Goal: Check status: Check status

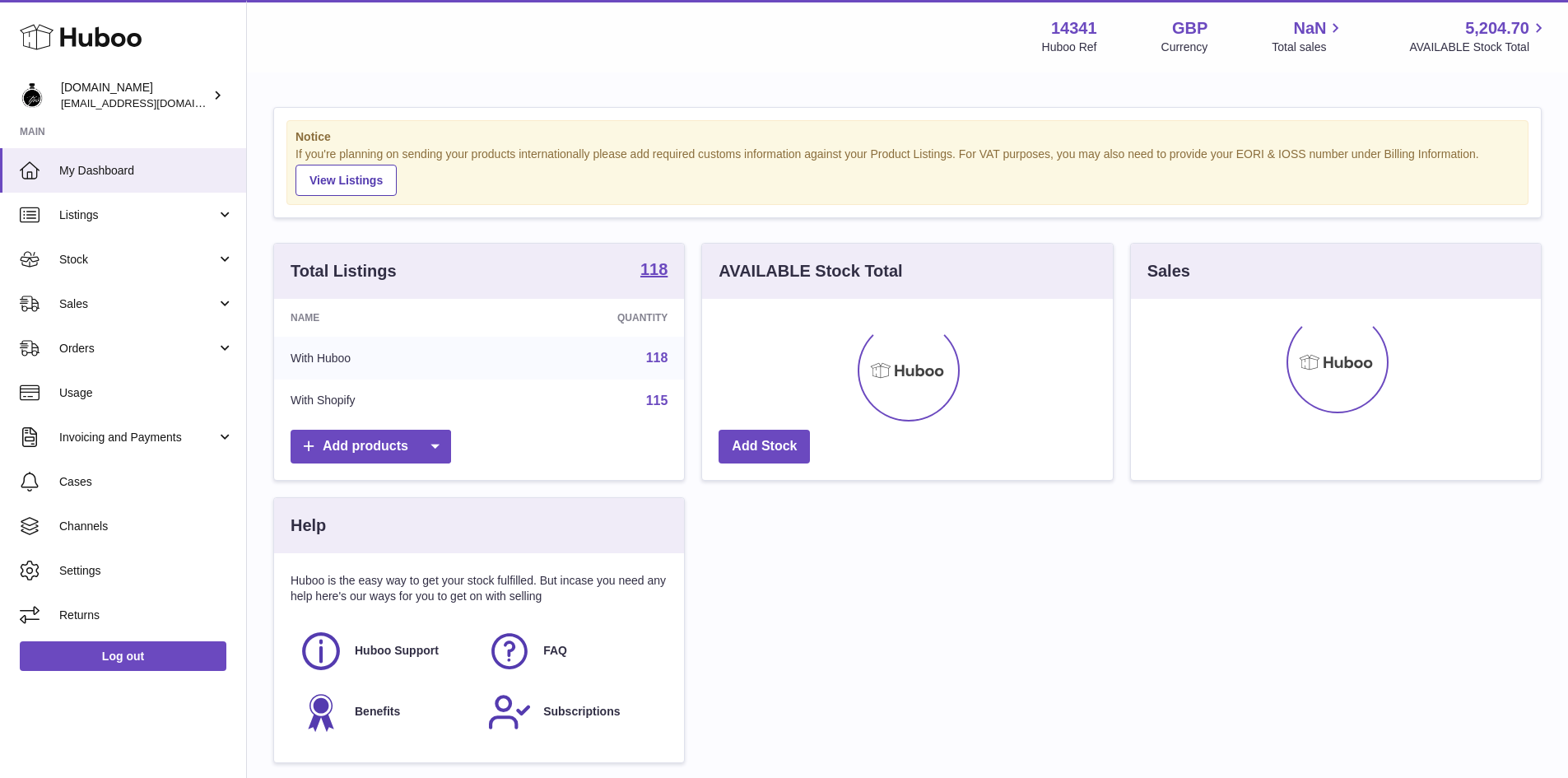
click at [107, 41] on use at bounding box center [81, 37] width 122 height 26
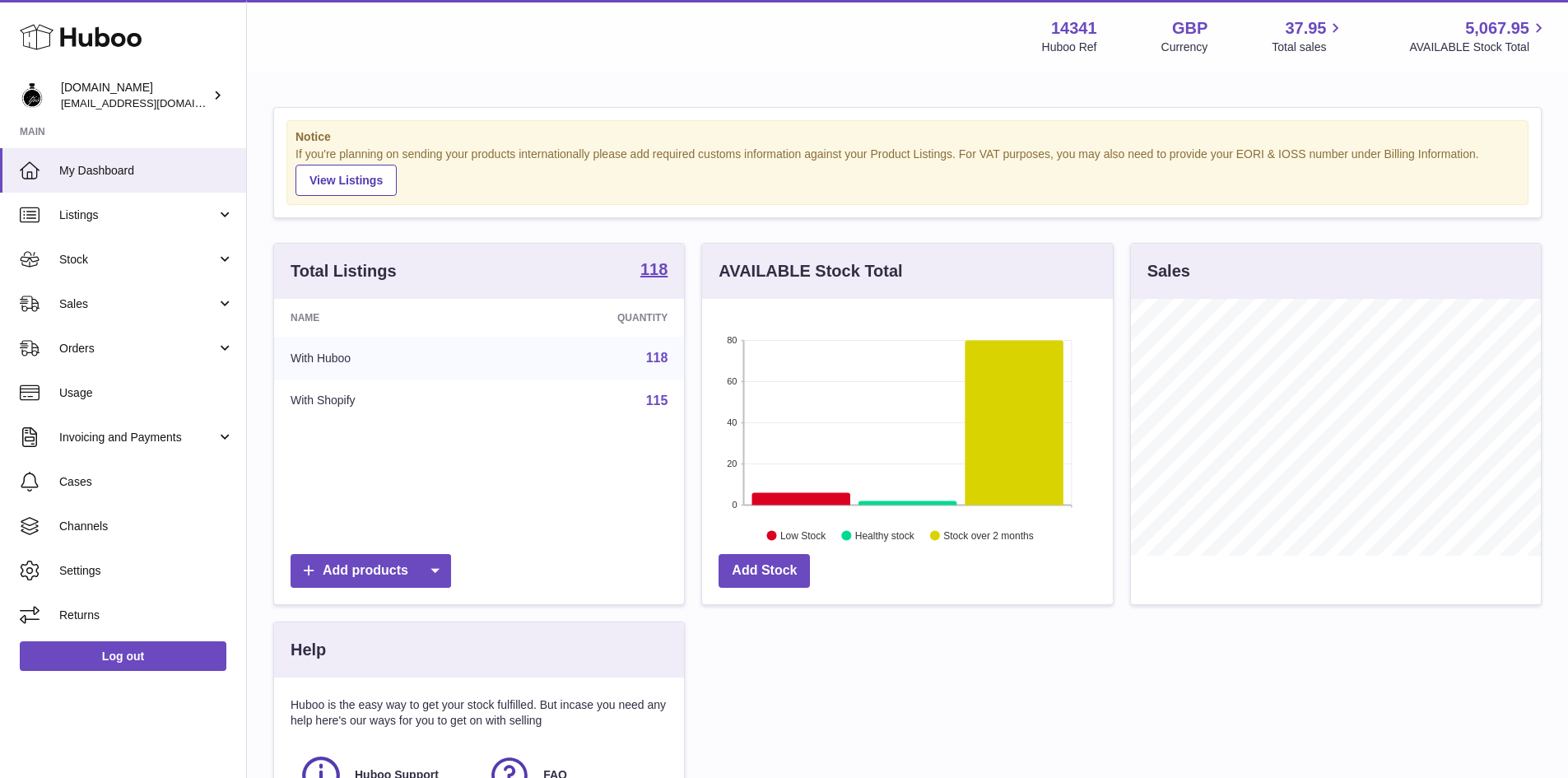
scroll to position [257, 410]
click at [170, 336] on link "Orders" at bounding box center [123, 348] width 246 height 45
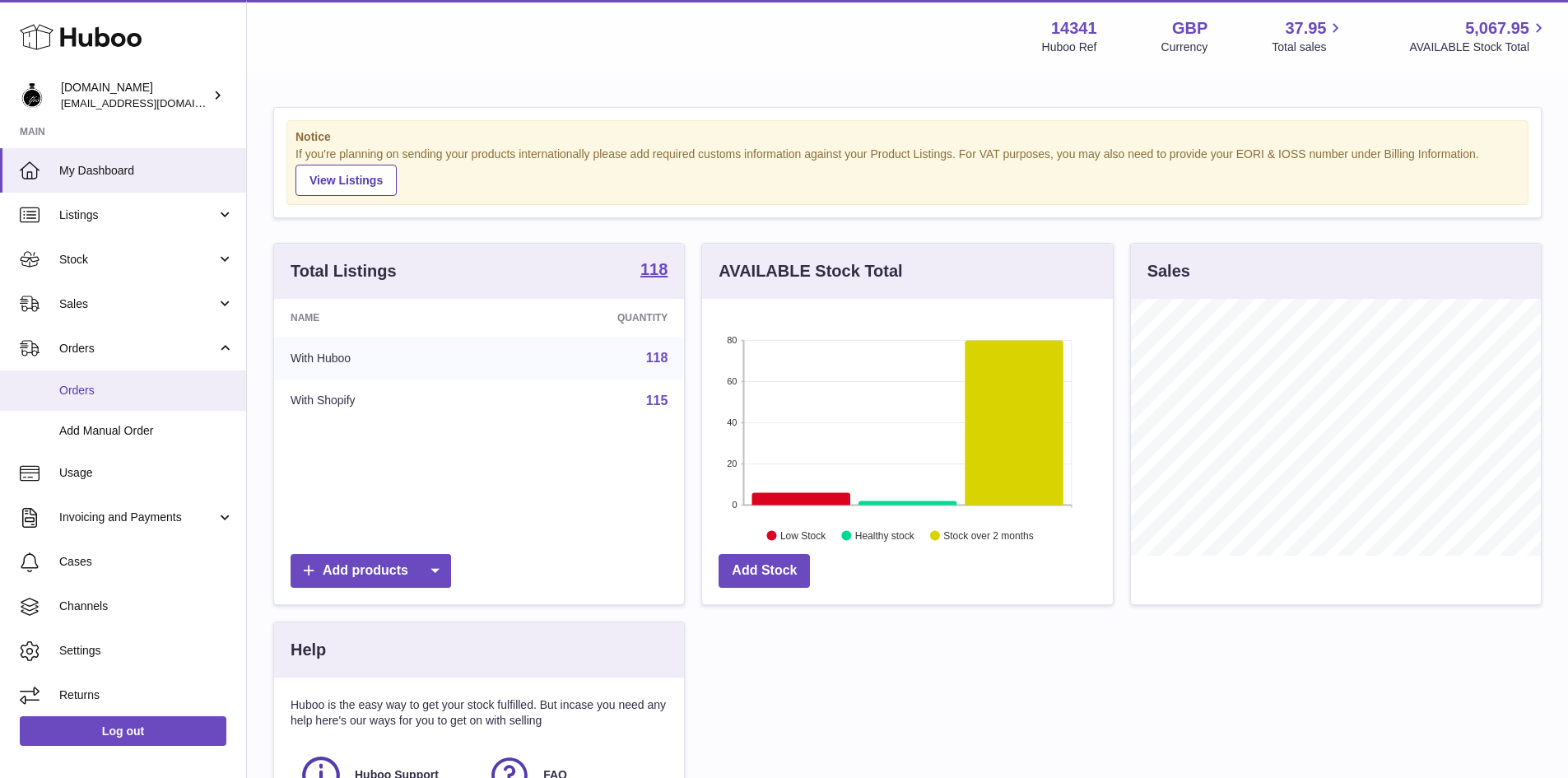
click at [85, 389] on span "Orders" at bounding box center [146, 391] width 174 height 16
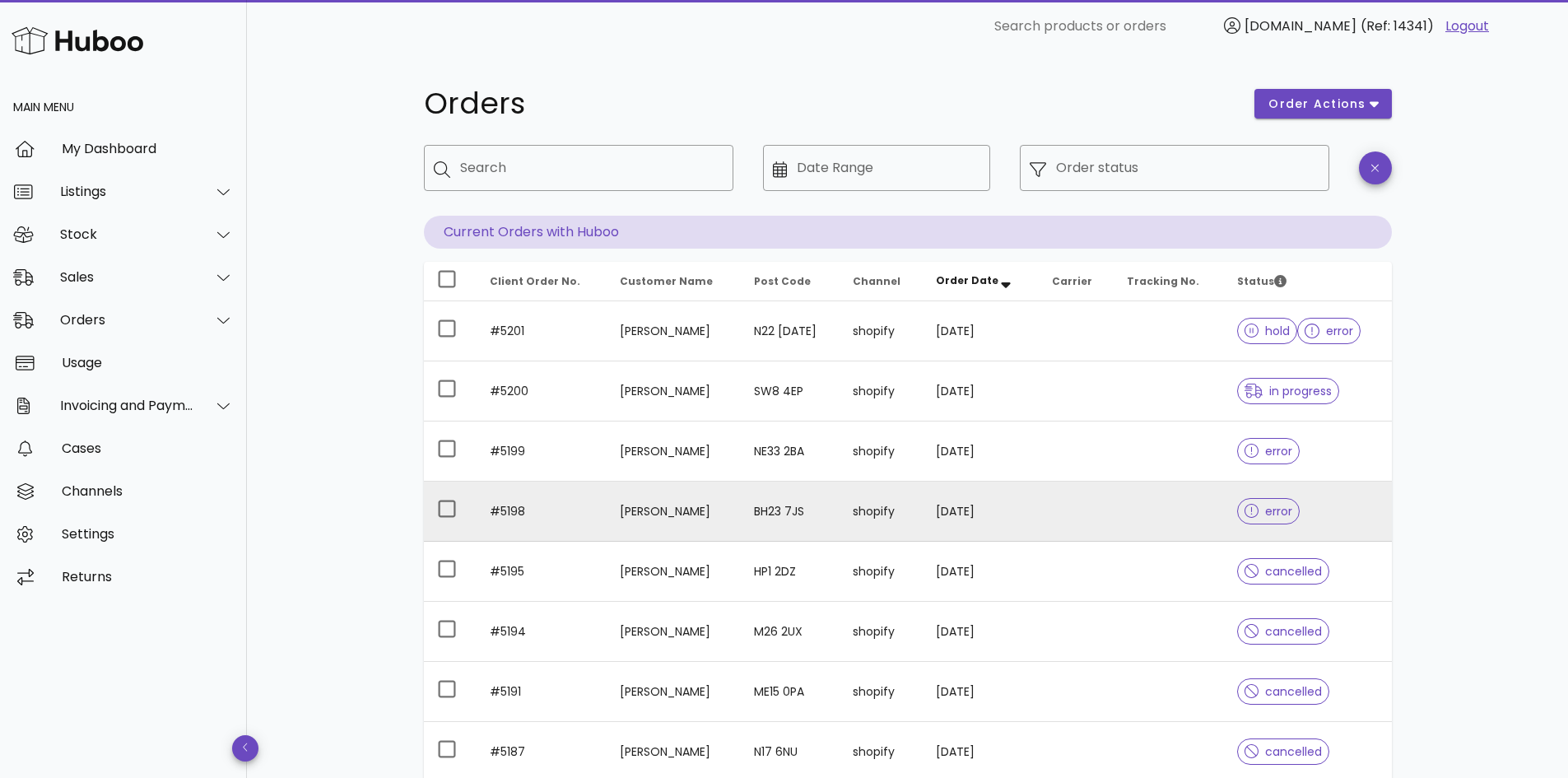
click at [994, 513] on td "12/10/2025" at bounding box center [981, 512] width 116 height 60
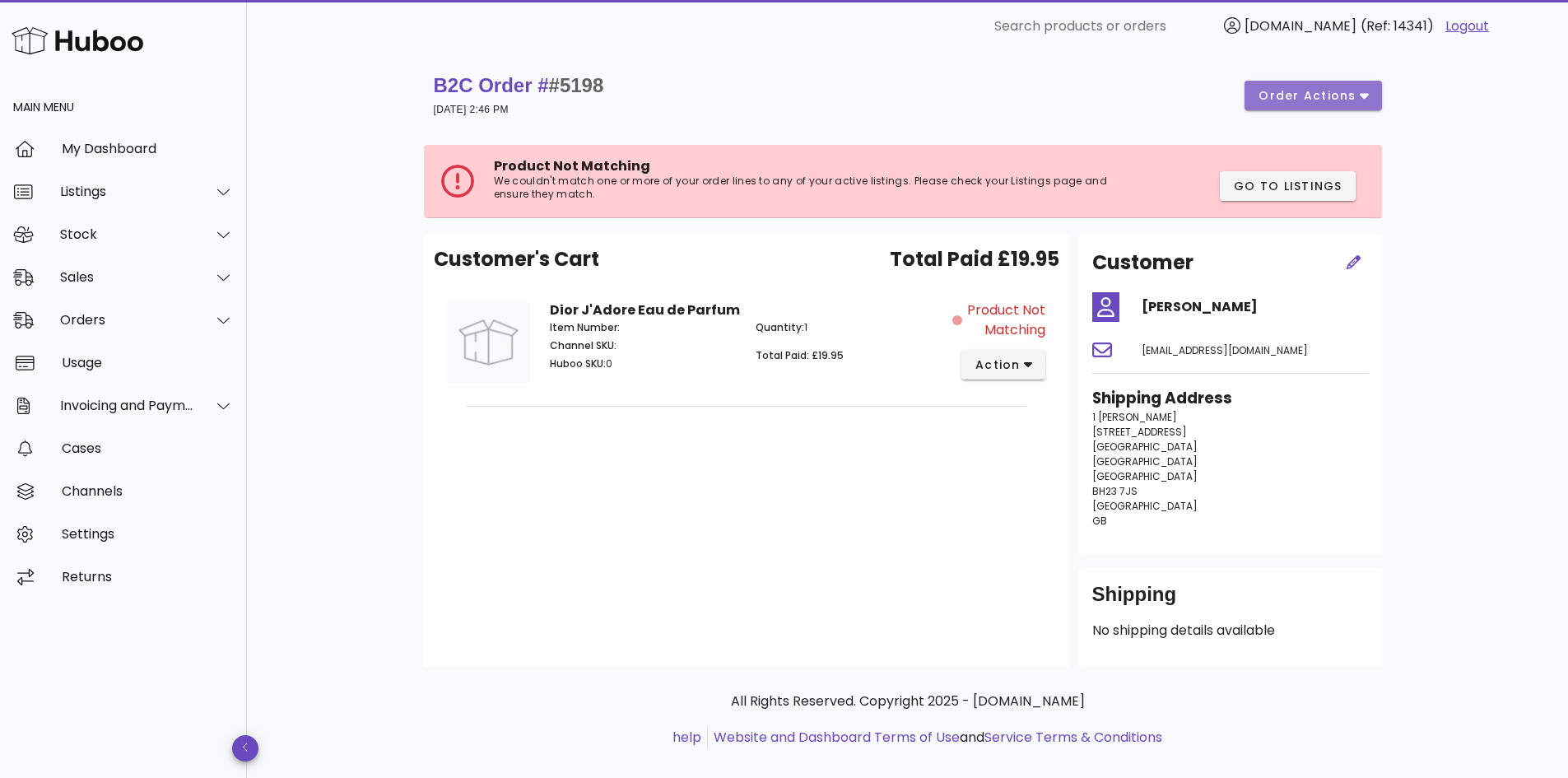
click at [1300, 100] on span "order actions" at bounding box center [1307, 96] width 99 height 17
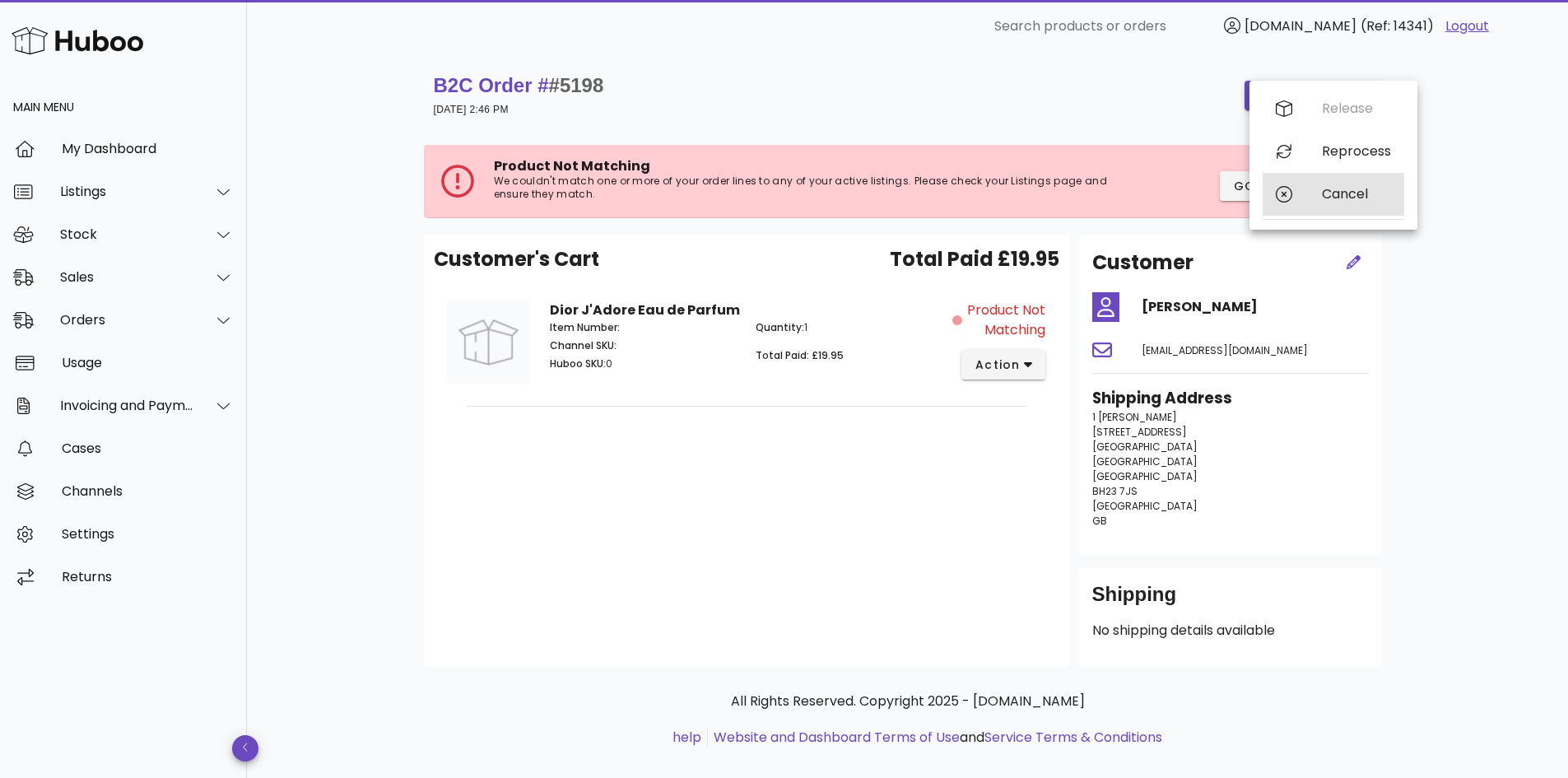
click at [1293, 190] on div at bounding box center [1286, 194] width 20 height 17
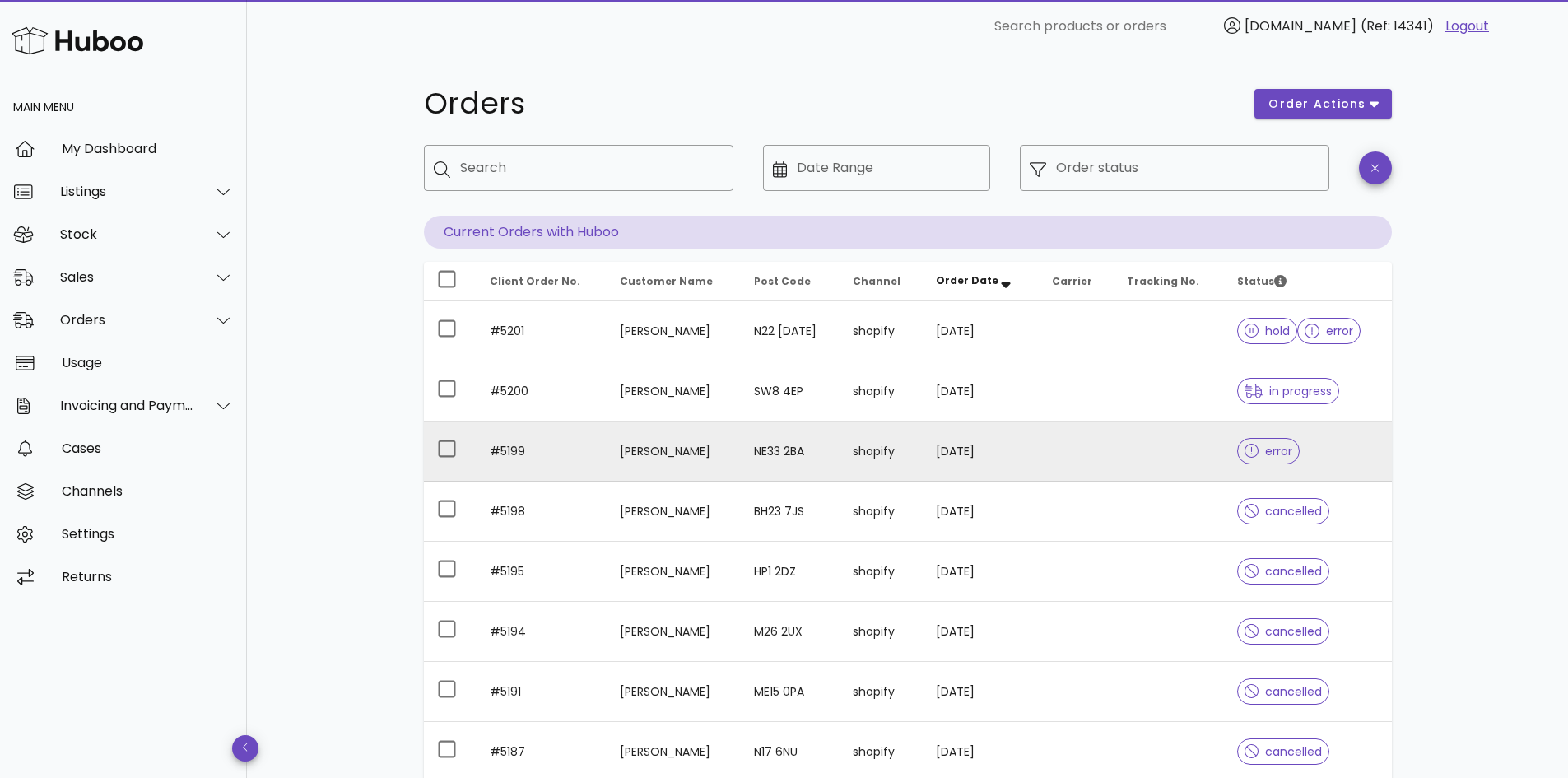
click at [1139, 441] on td at bounding box center [1169, 451] width 111 height 60
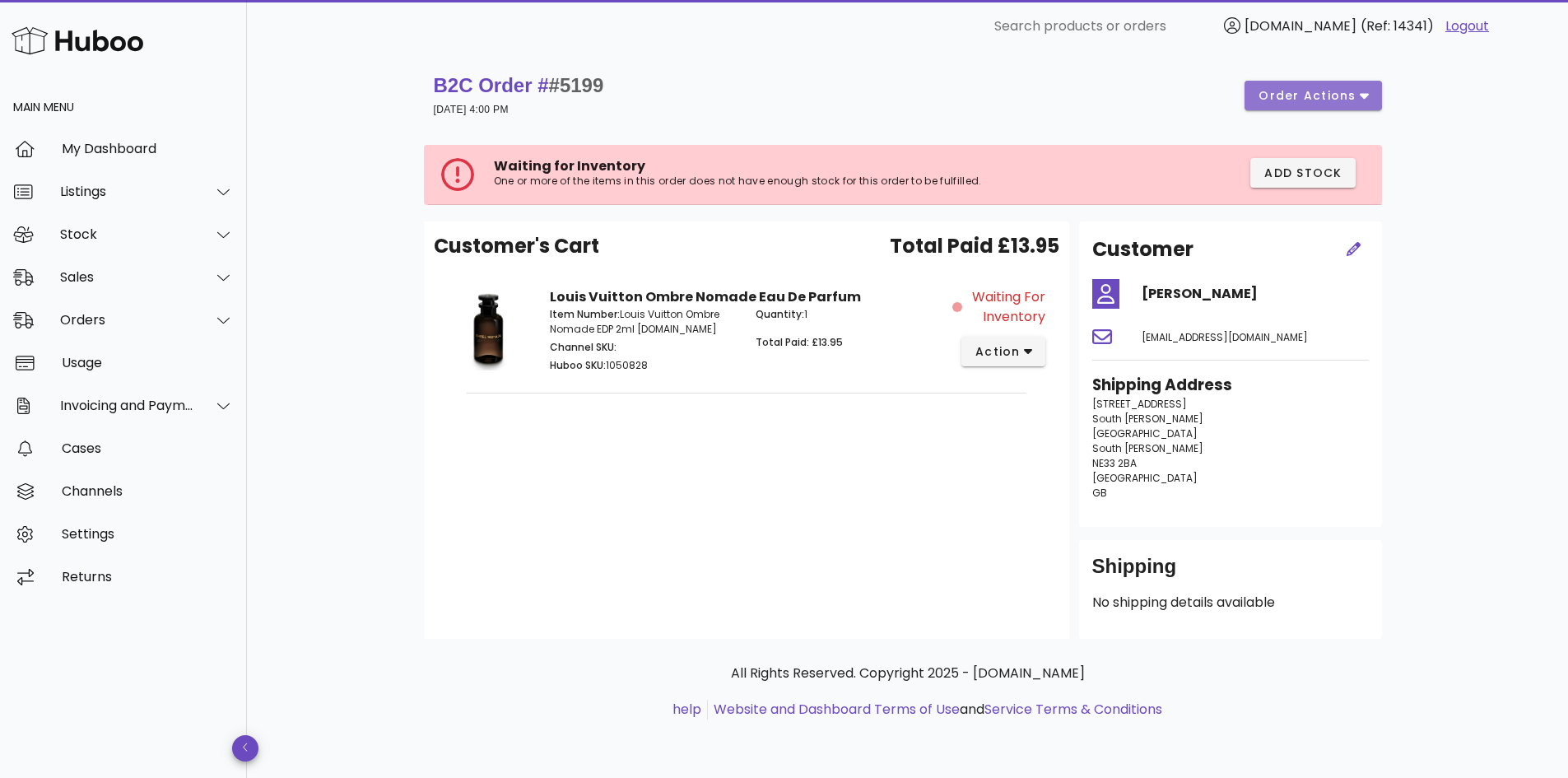
click at [1348, 98] on span "order actions" at bounding box center [1307, 96] width 99 height 17
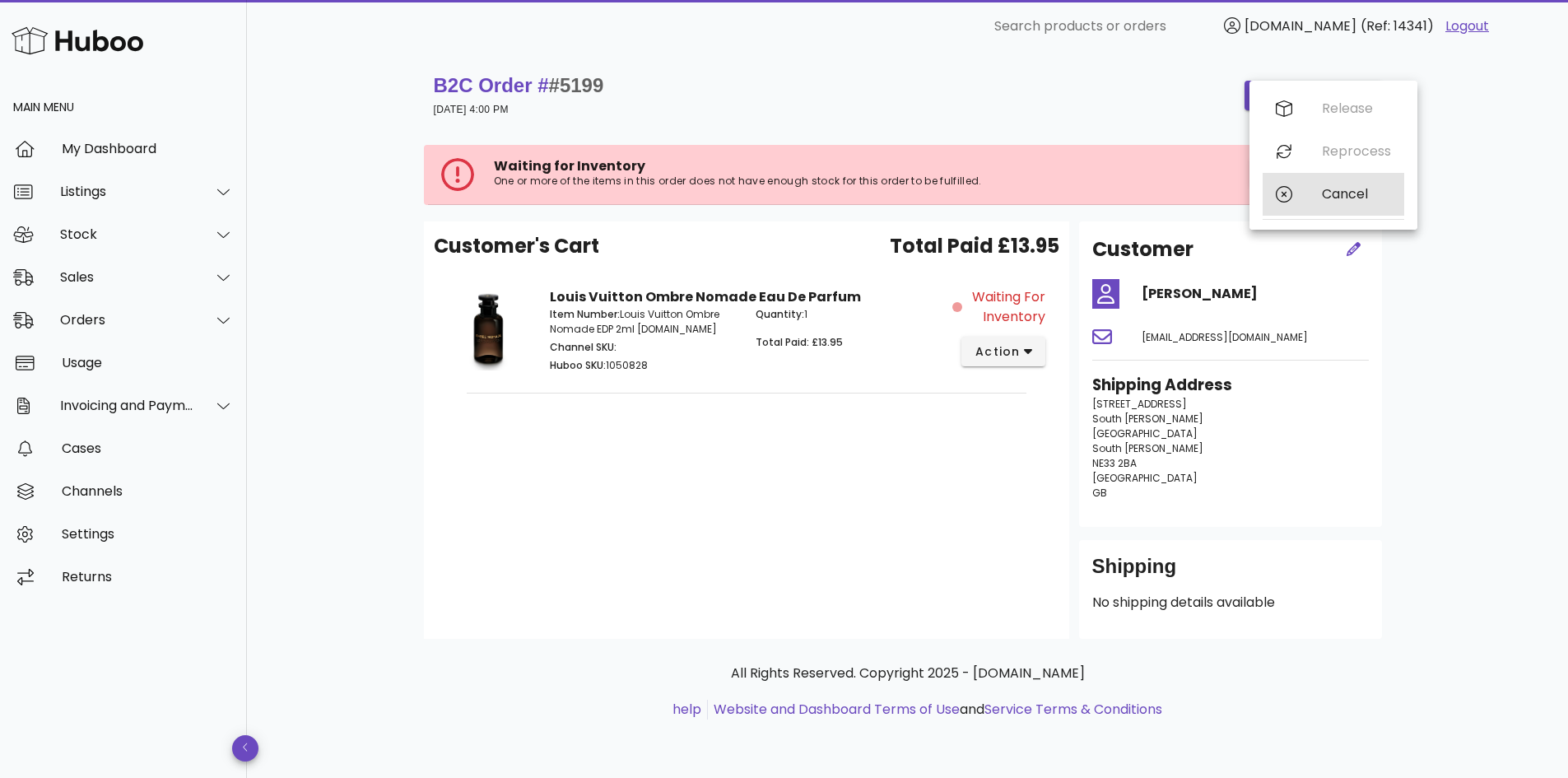
click at [1306, 194] on div "Cancel" at bounding box center [1334, 194] width 141 height 43
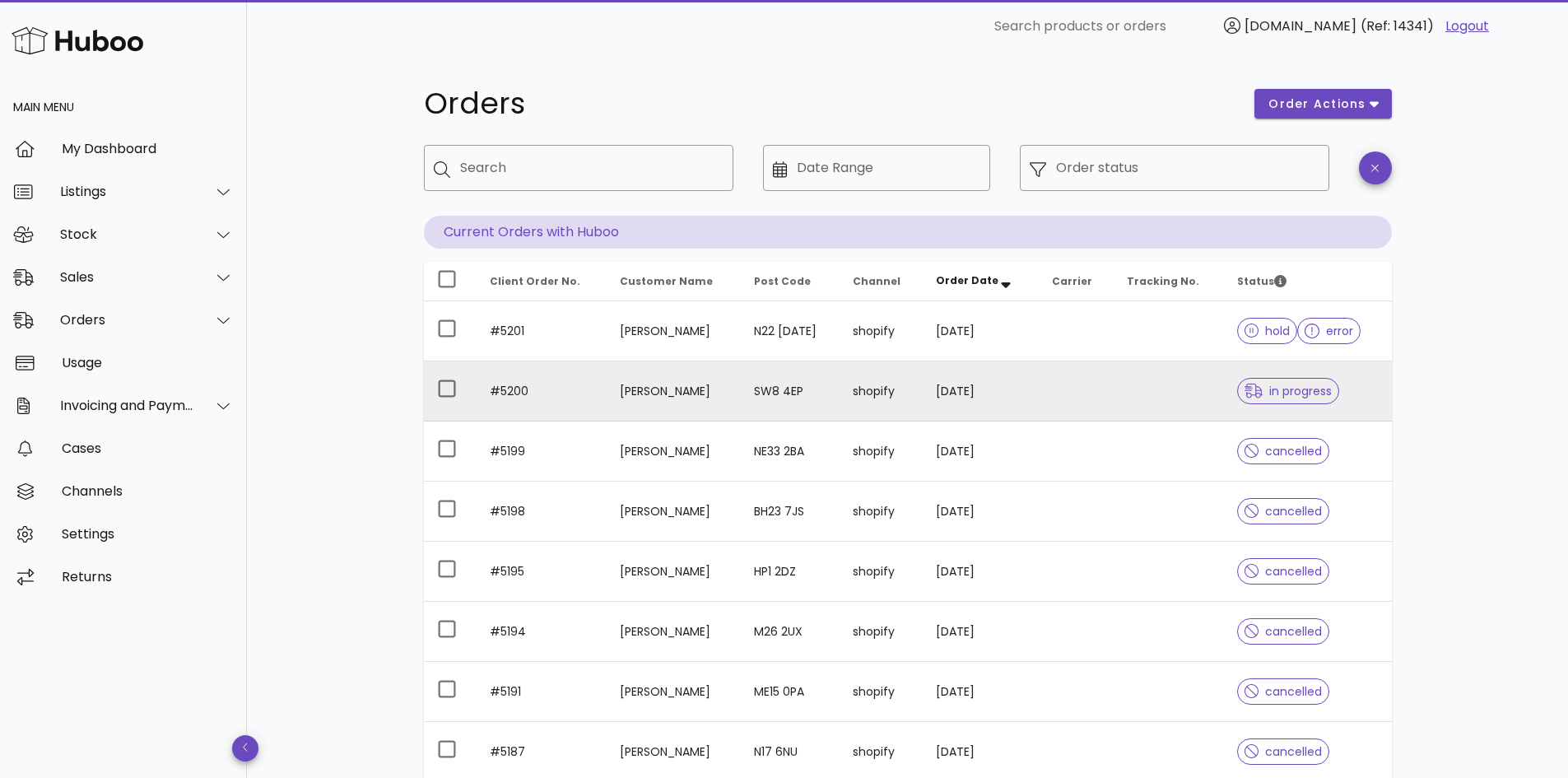
click at [955, 388] on td "12/10/2025" at bounding box center [981, 391] width 116 height 60
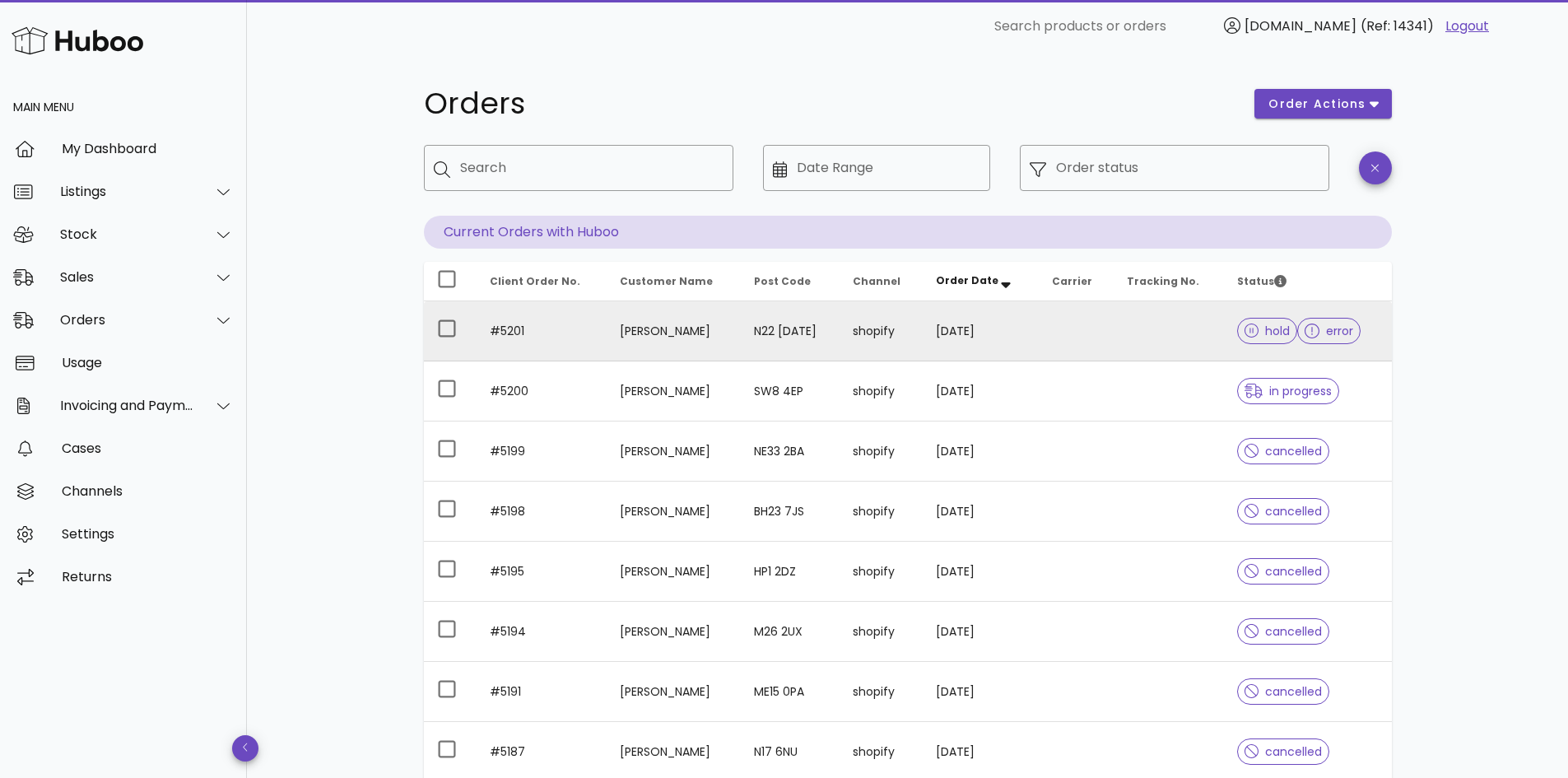
click at [678, 335] on td "Claudia Geithner" at bounding box center [673, 332] width 134 height 60
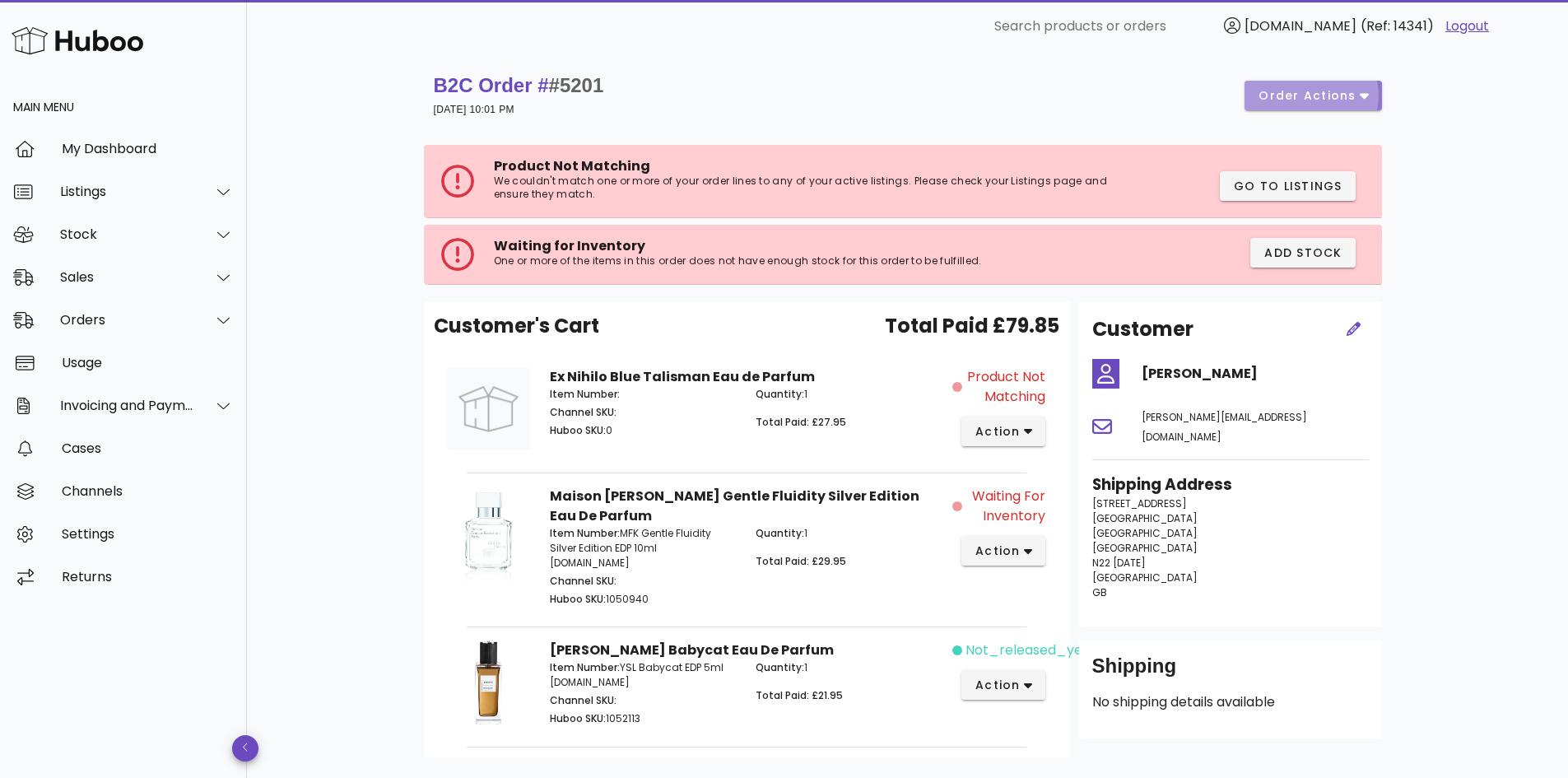
click at [1374, 92] on button "order actions" at bounding box center [1313, 96] width 136 height 30
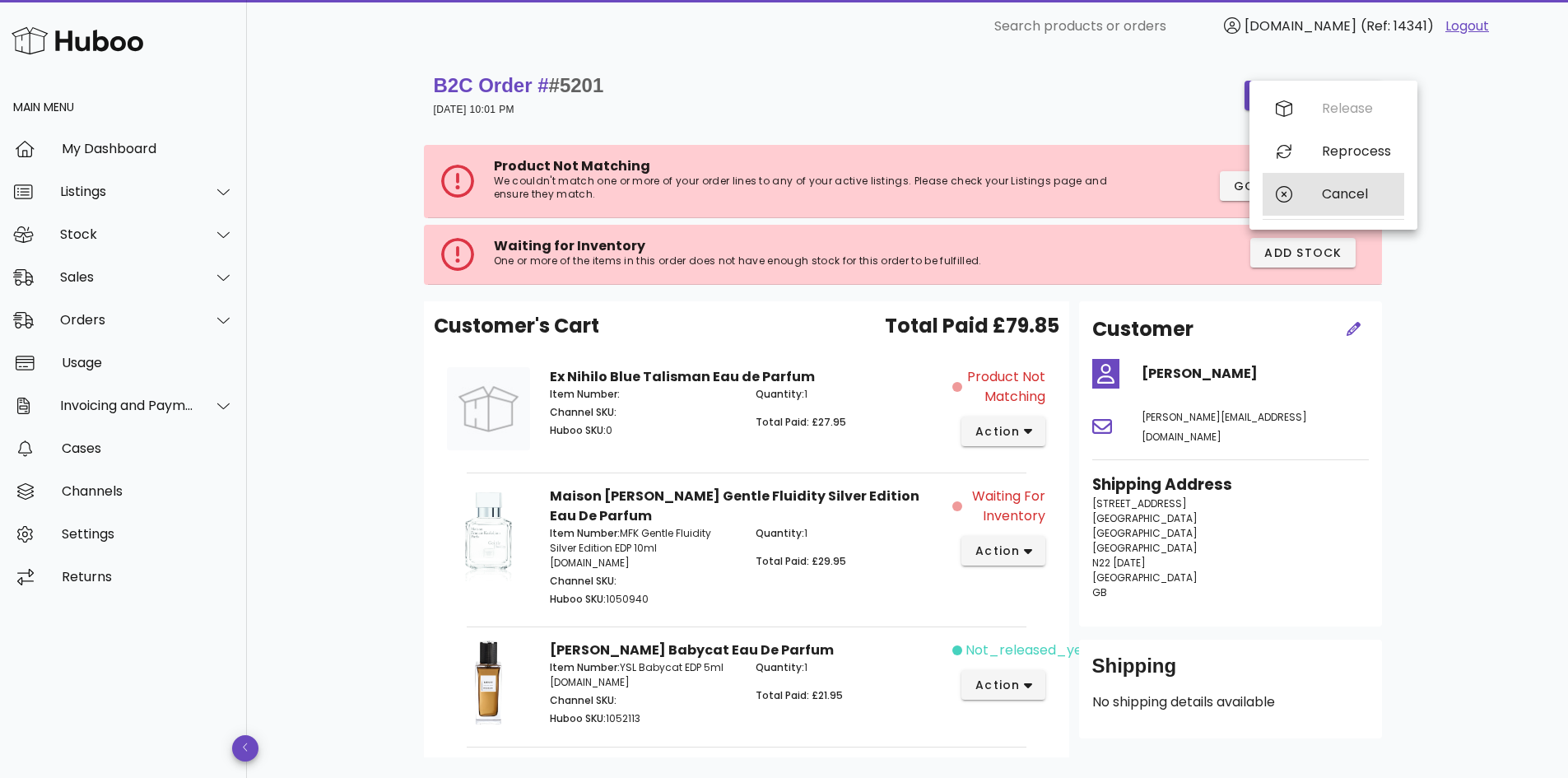
click at [1340, 199] on div "Cancel" at bounding box center [1356, 194] width 69 height 16
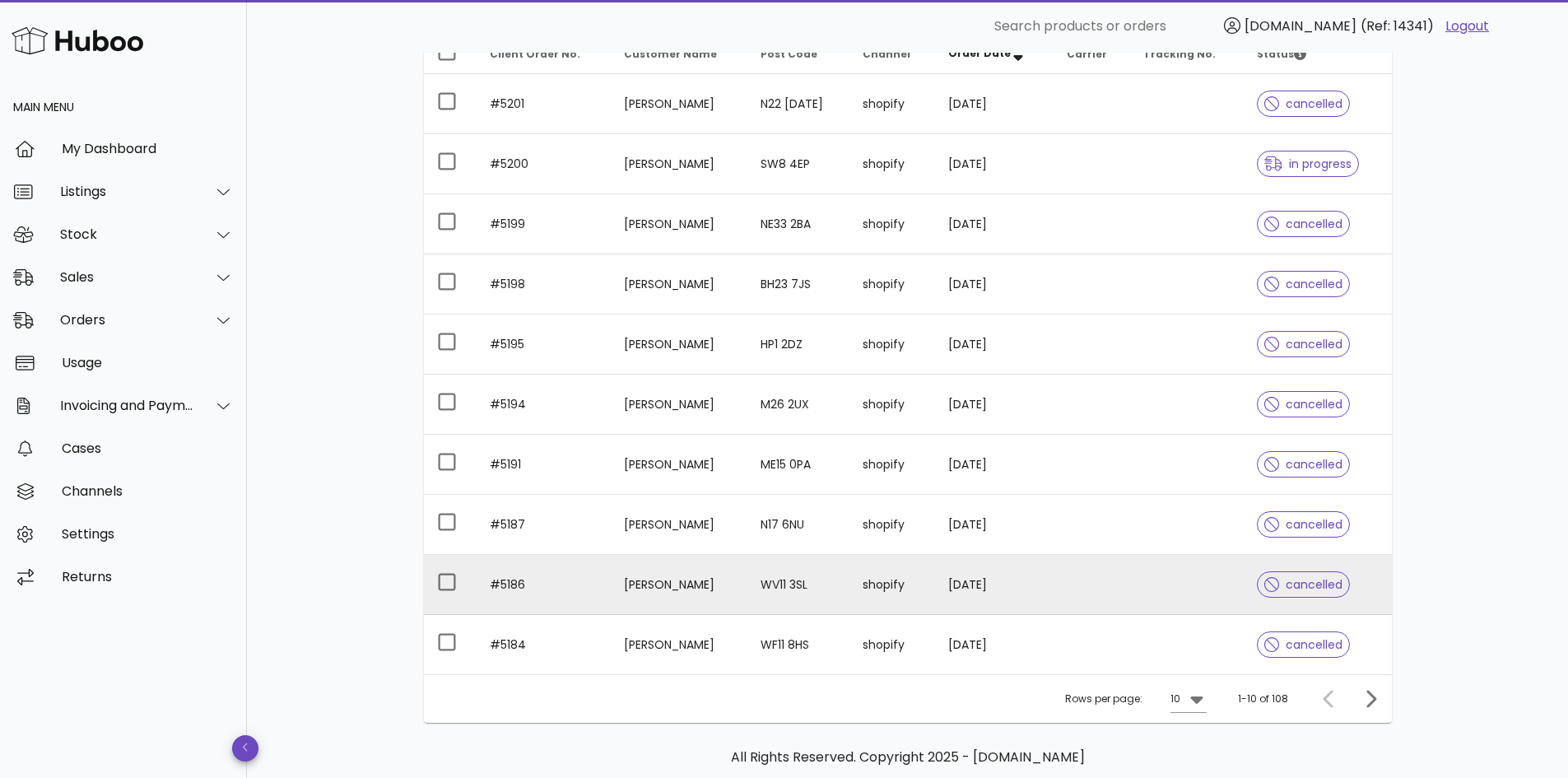
scroll to position [306, 0]
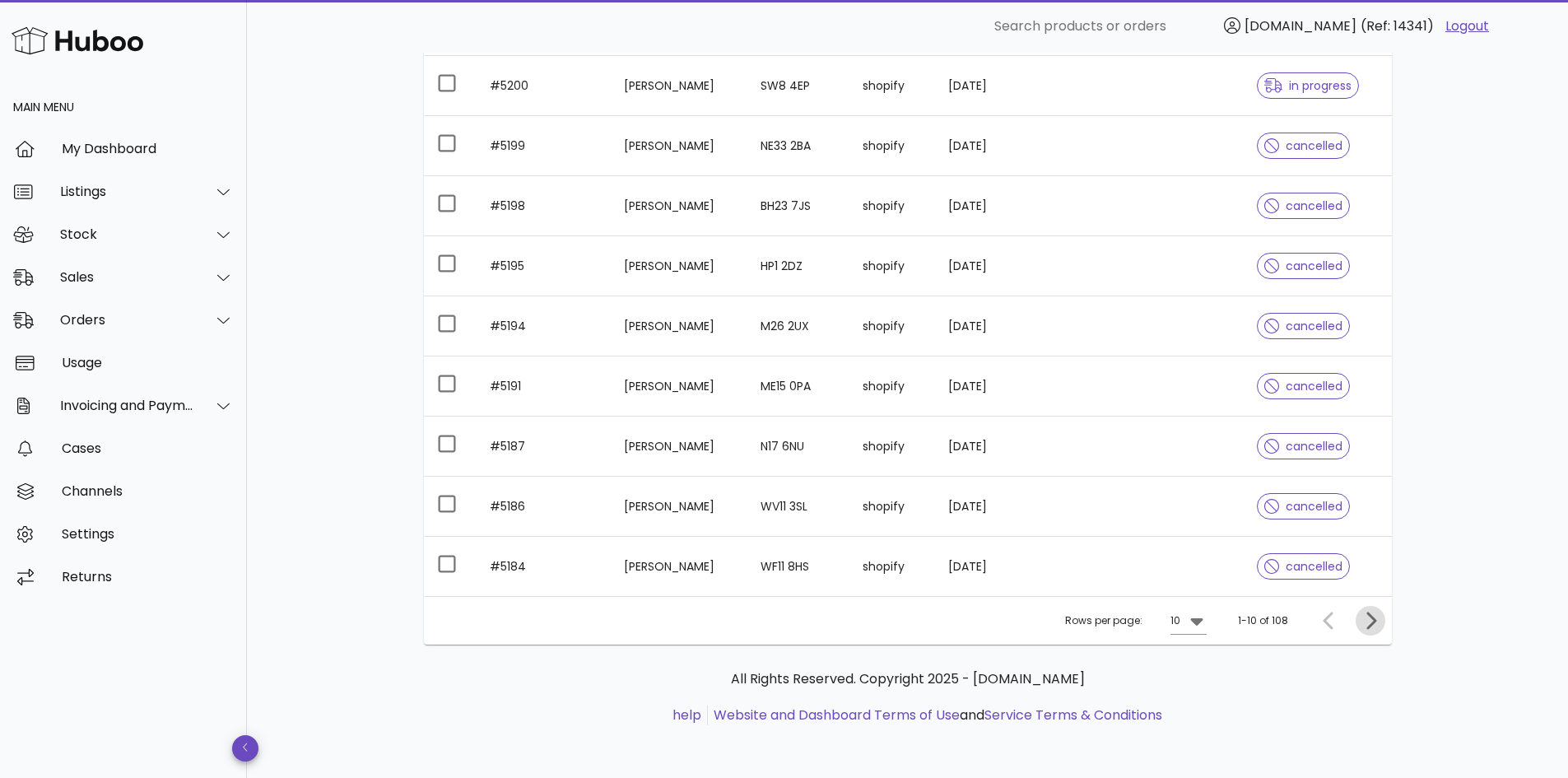
click at [1377, 623] on icon "Next page" at bounding box center [1371, 621] width 20 height 20
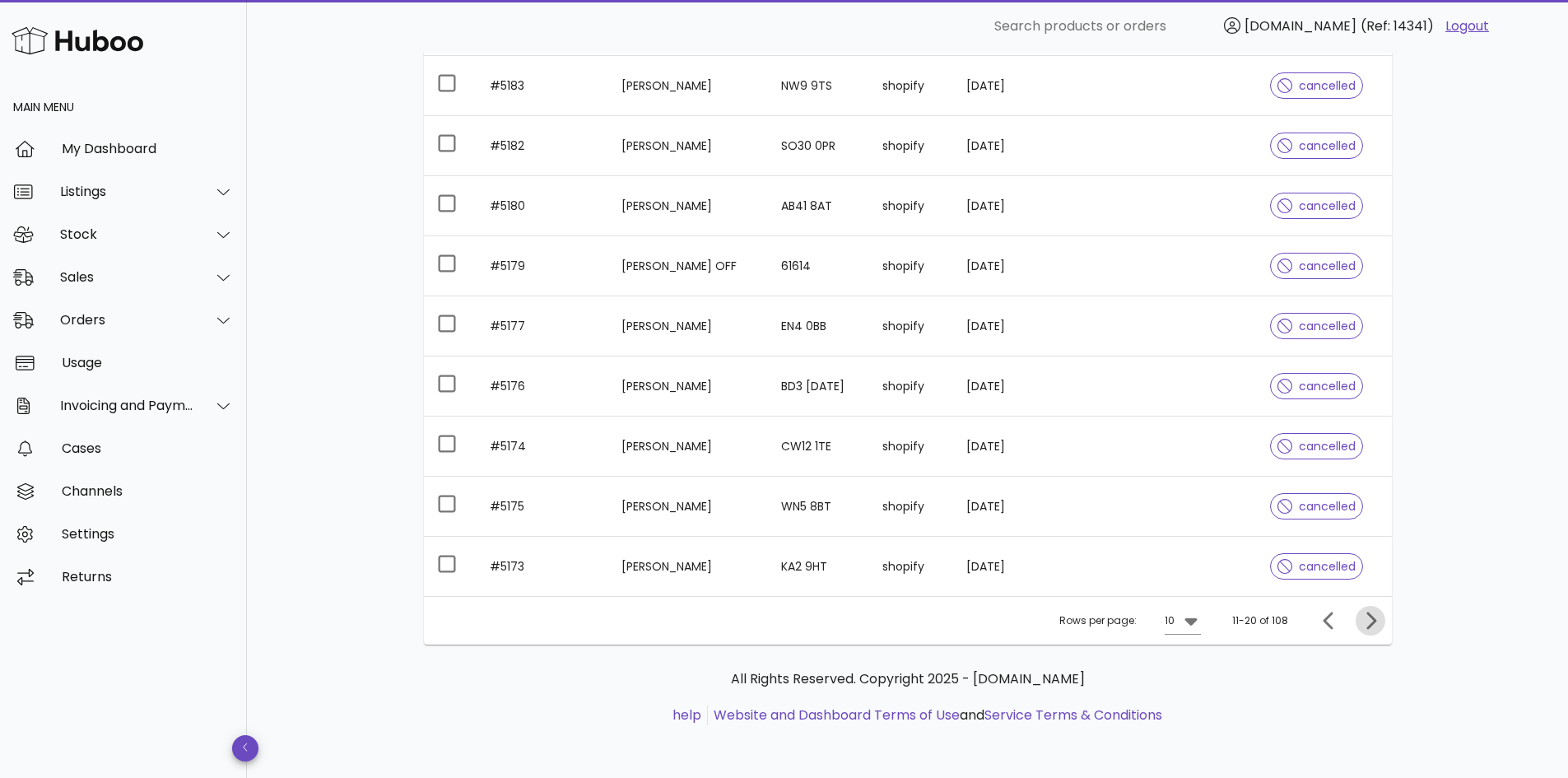
click at [1377, 623] on icon "Next page" at bounding box center [1371, 621] width 20 height 20
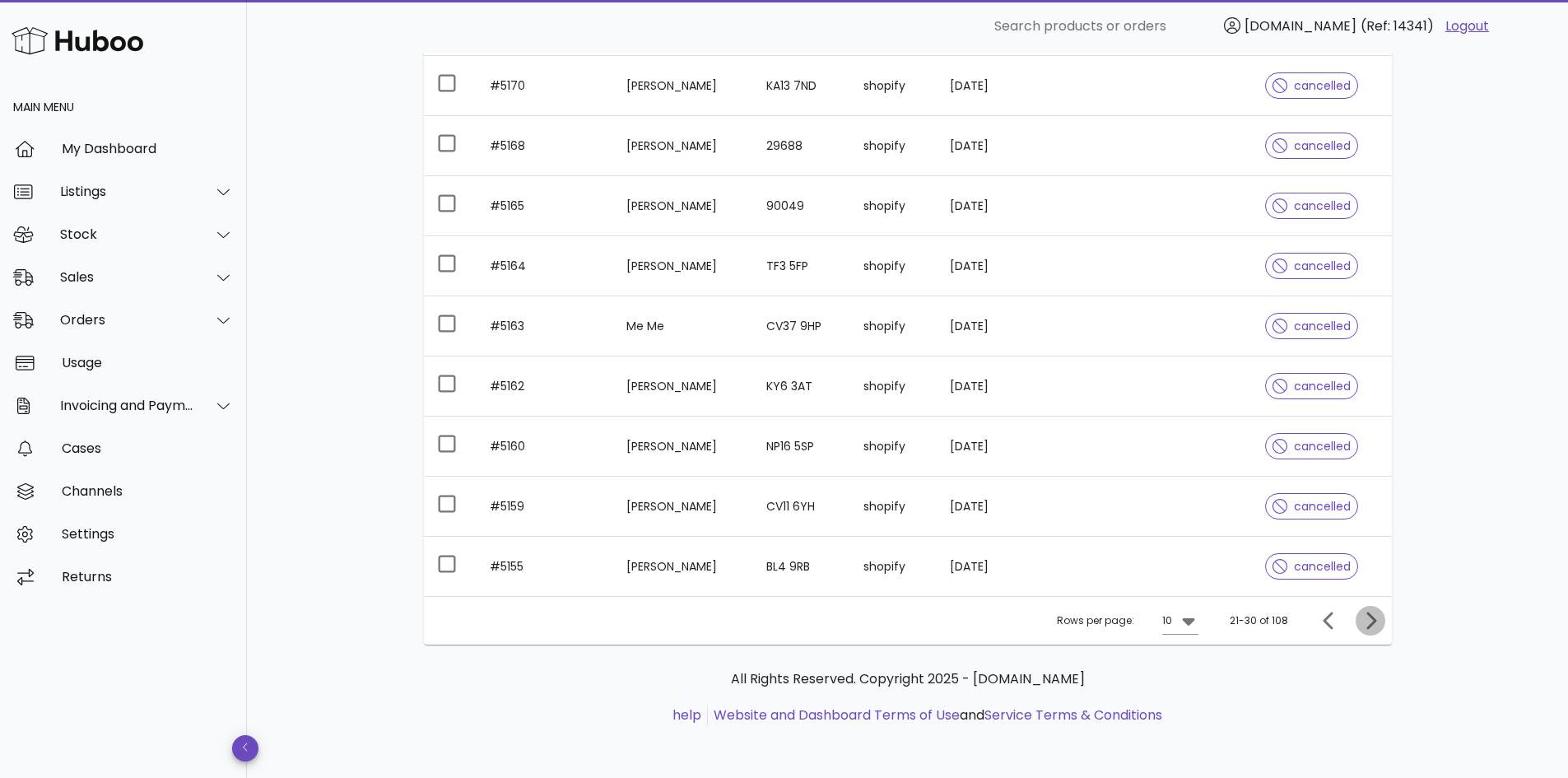
click at [1377, 623] on icon "Next page" at bounding box center [1371, 621] width 20 height 20
click at [224, 272] on icon at bounding box center [224, 278] width 12 height 15
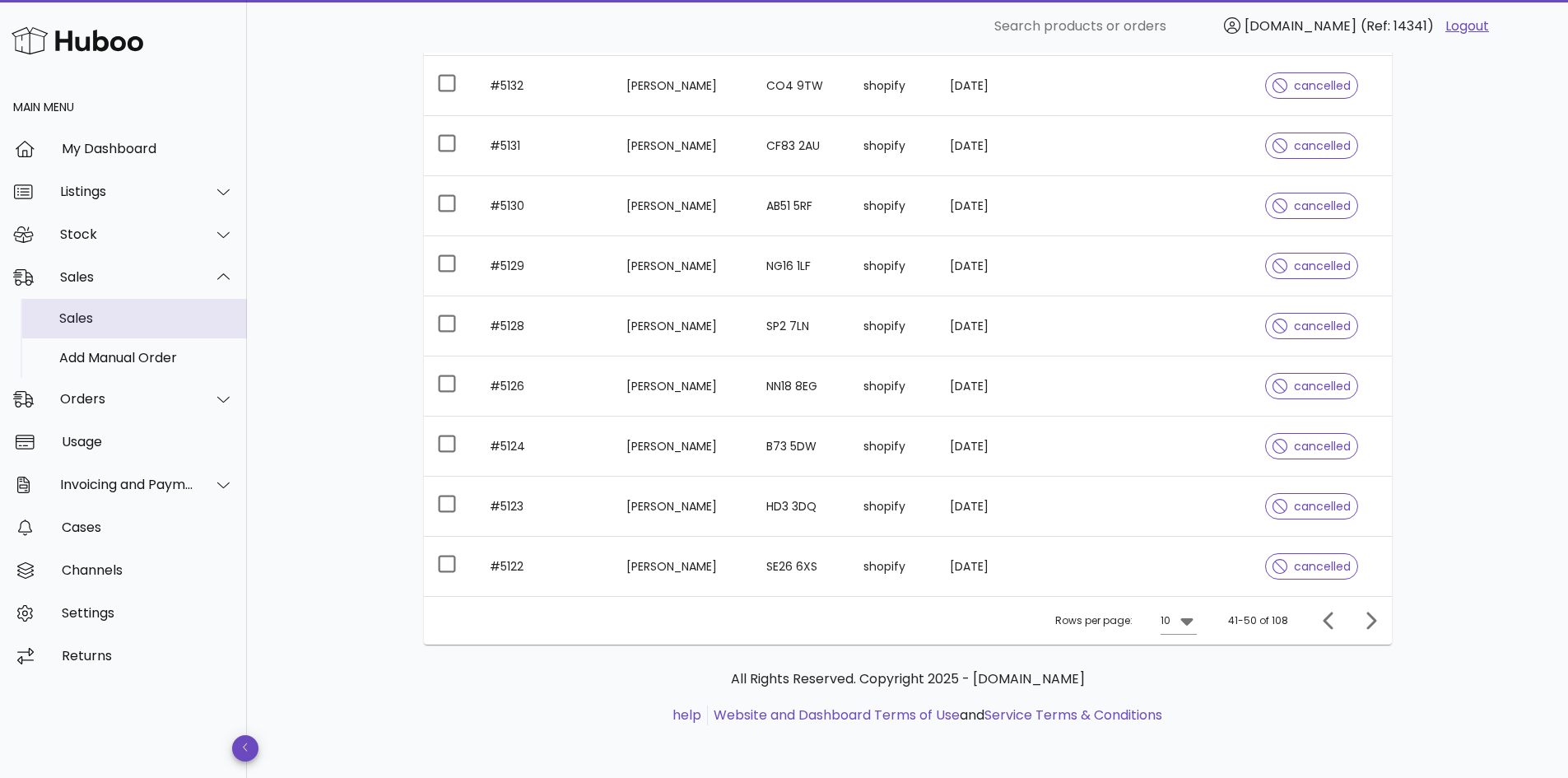
click at [103, 330] on div "Sales" at bounding box center [146, 318] width 174 height 36
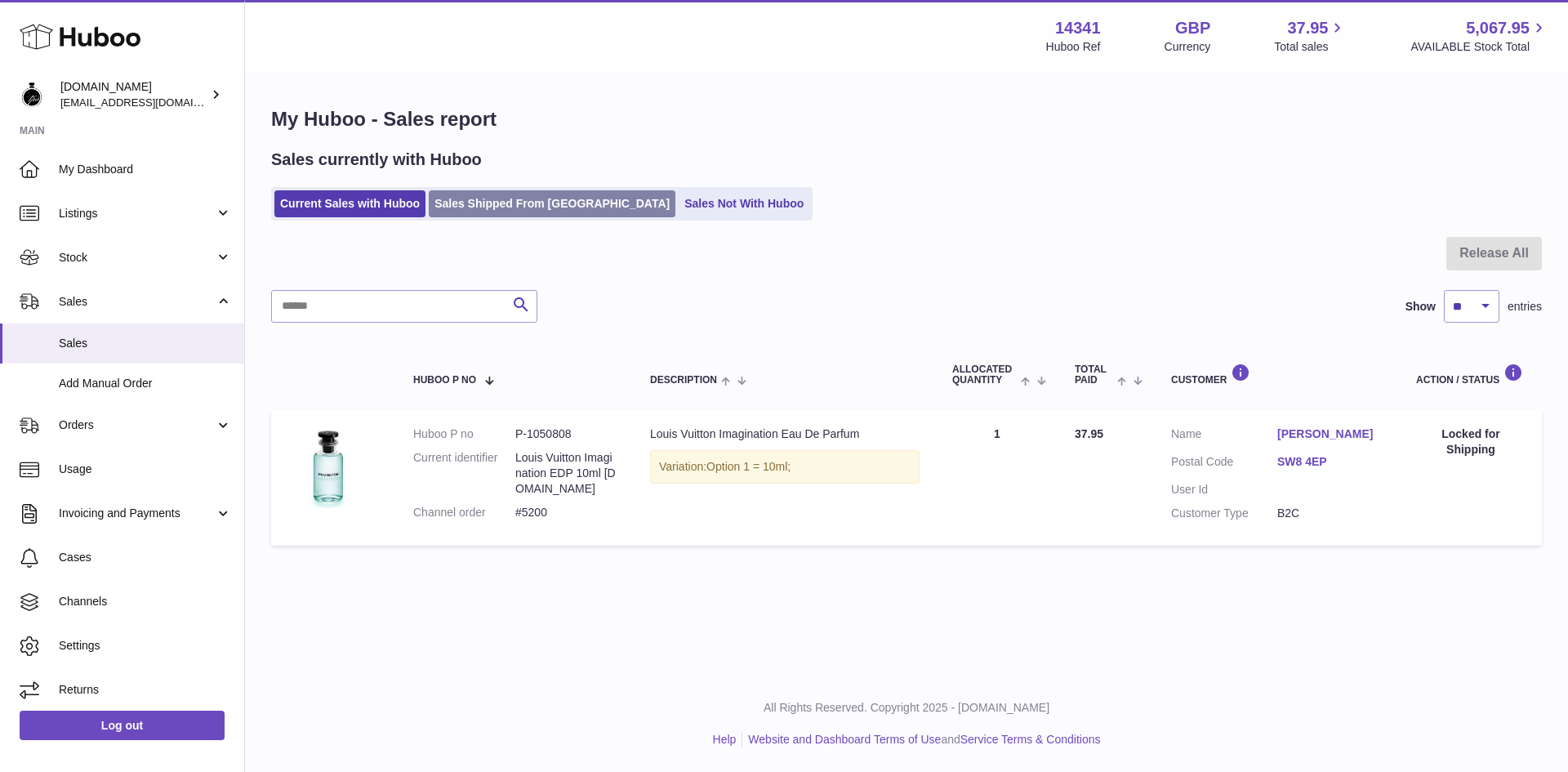
click at [547, 200] on link "Sales Shipped From Huboo" at bounding box center [552, 204] width 246 height 27
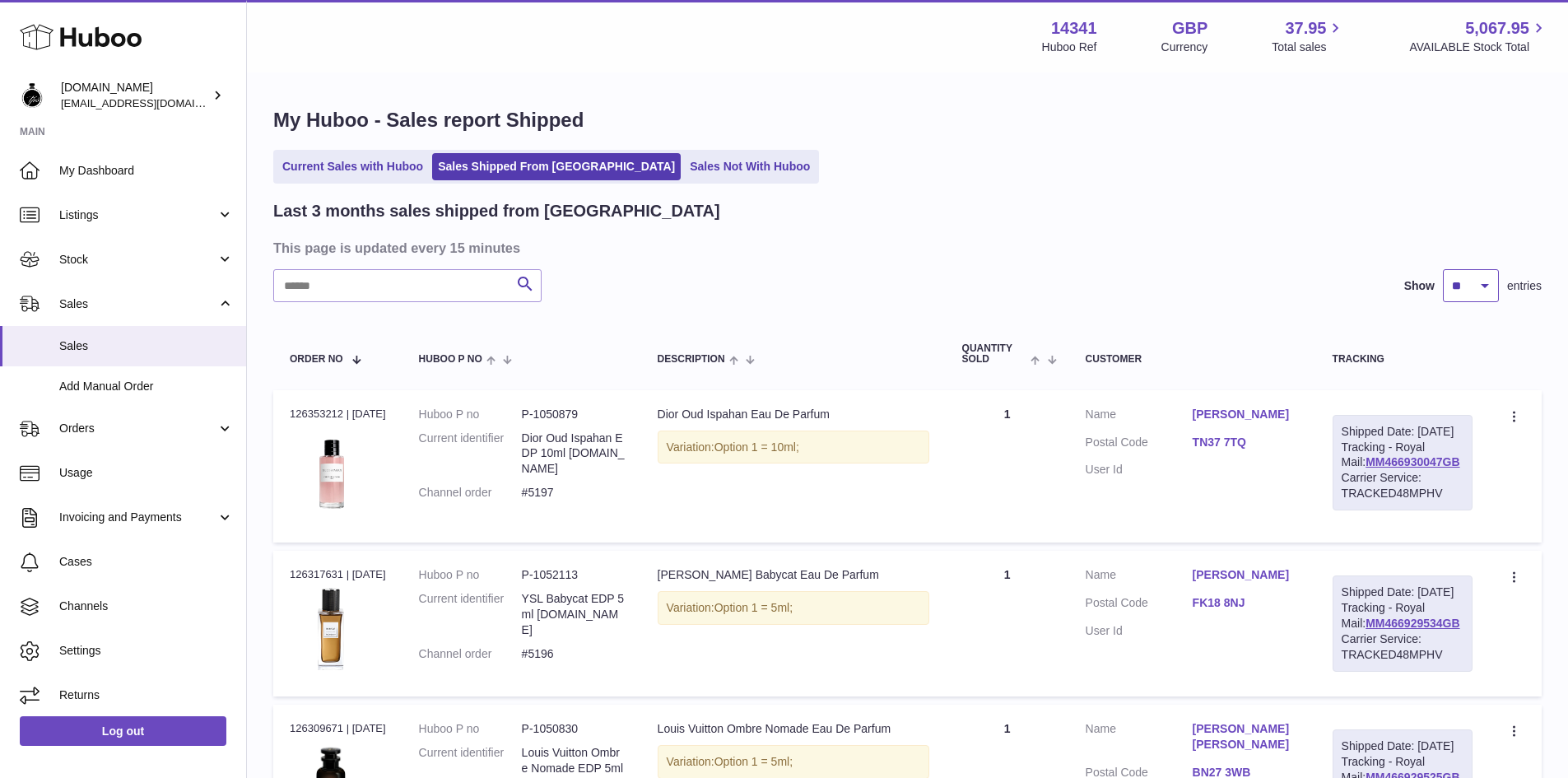
drag, startPoint x: 1490, startPoint y: 277, endPoint x: 1487, endPoint y: 293, distance: 16.3
click at [1490, 277] on select "** ** **" at bounding box center [1471, 286] width 56 height 33
select select "**"
click at [1443, 269] on select "** ** **" at bounding box center [1471, 286] width 56 height 33
click at [1516, 582] on icon at bounding box center [1516, 579] width 19 height 17
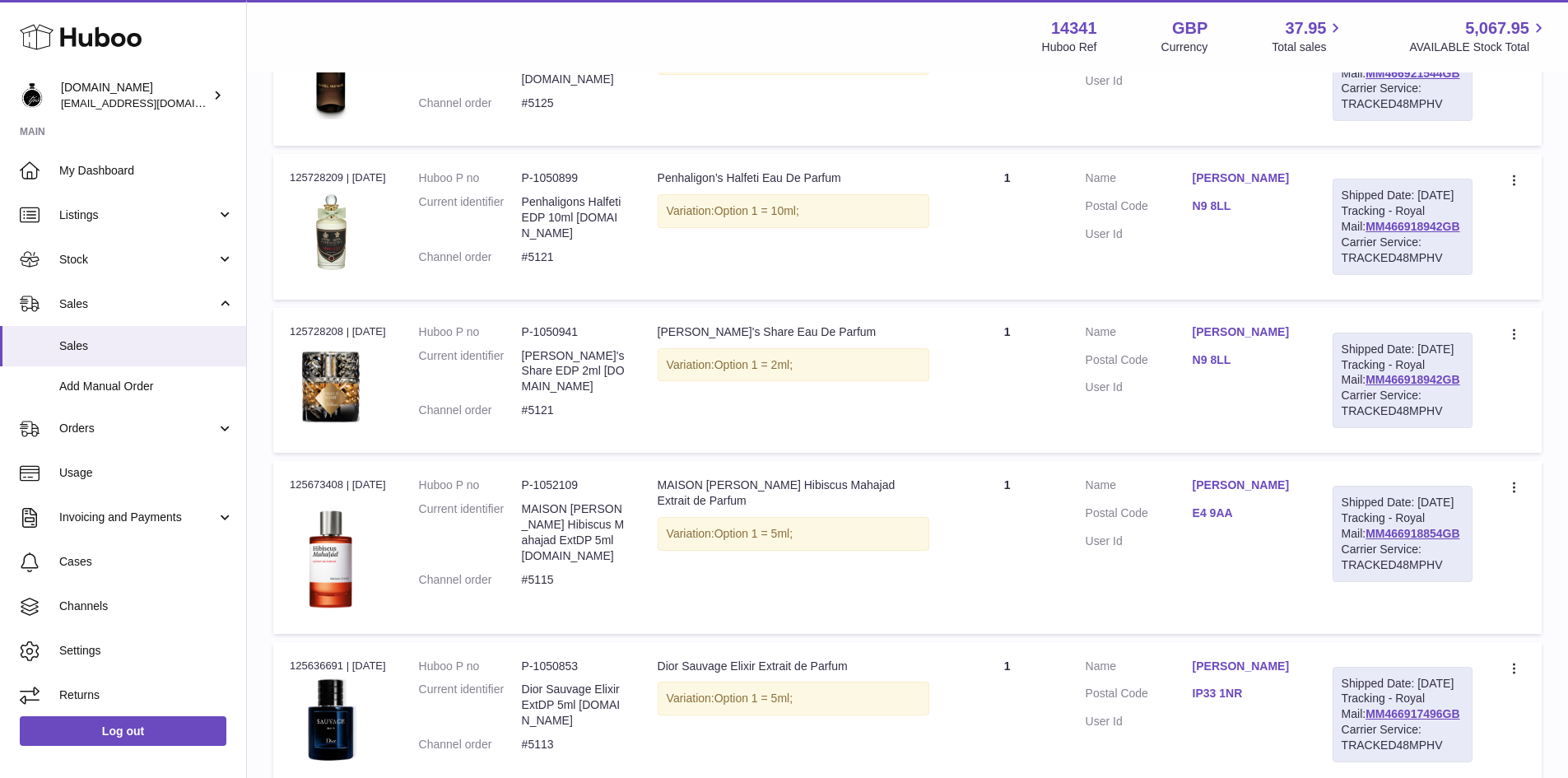
scroll to position [5188, 0]
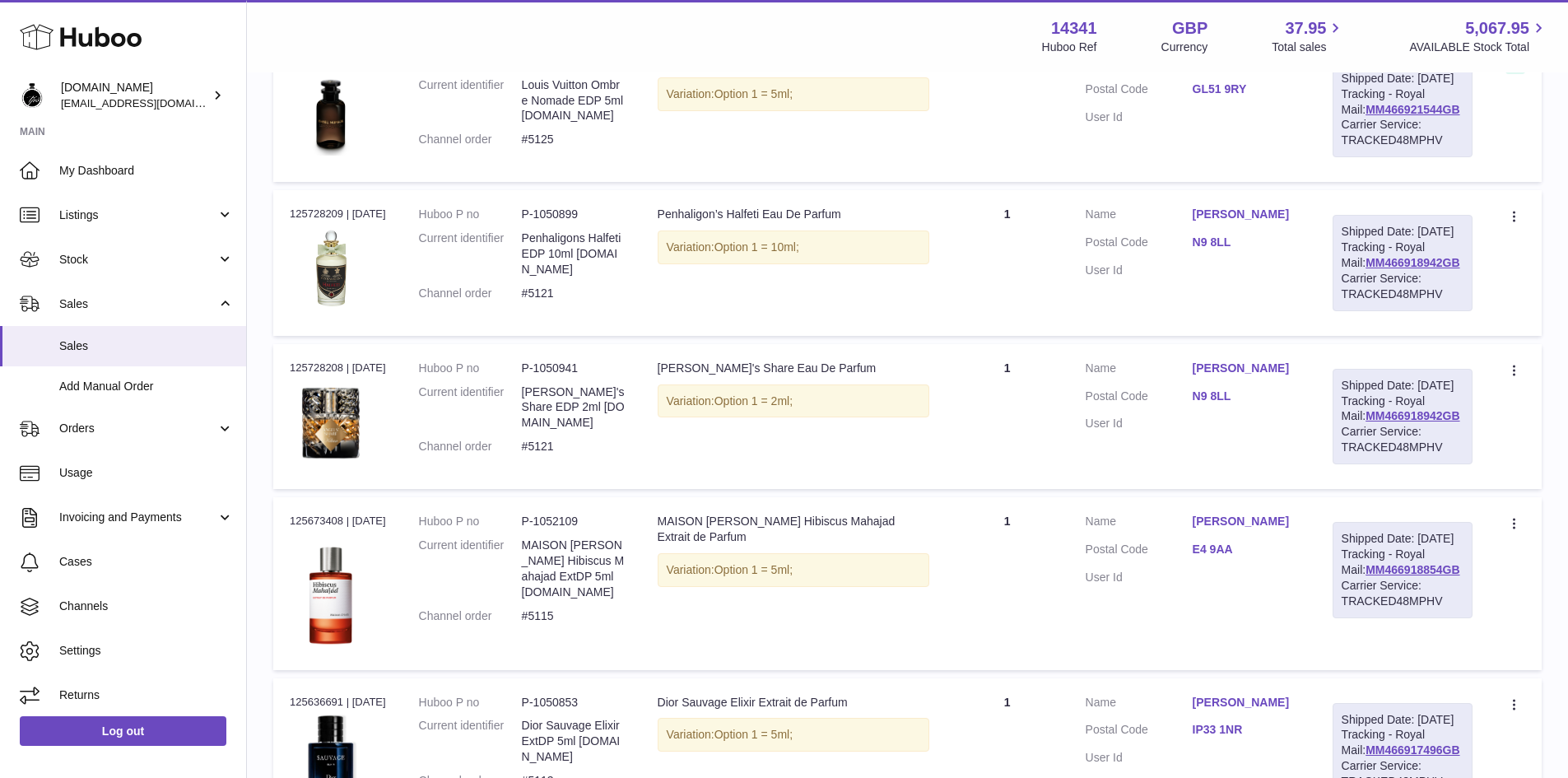
click at [1515, 68] on icon at bounding box center [1514, 62] width 2 height 11
click at [1223, 182] on td "Customer Name Ihor Balko Postal Code GL51 9RY User Id" at bounding box center [1192, 110] width 247 height 145
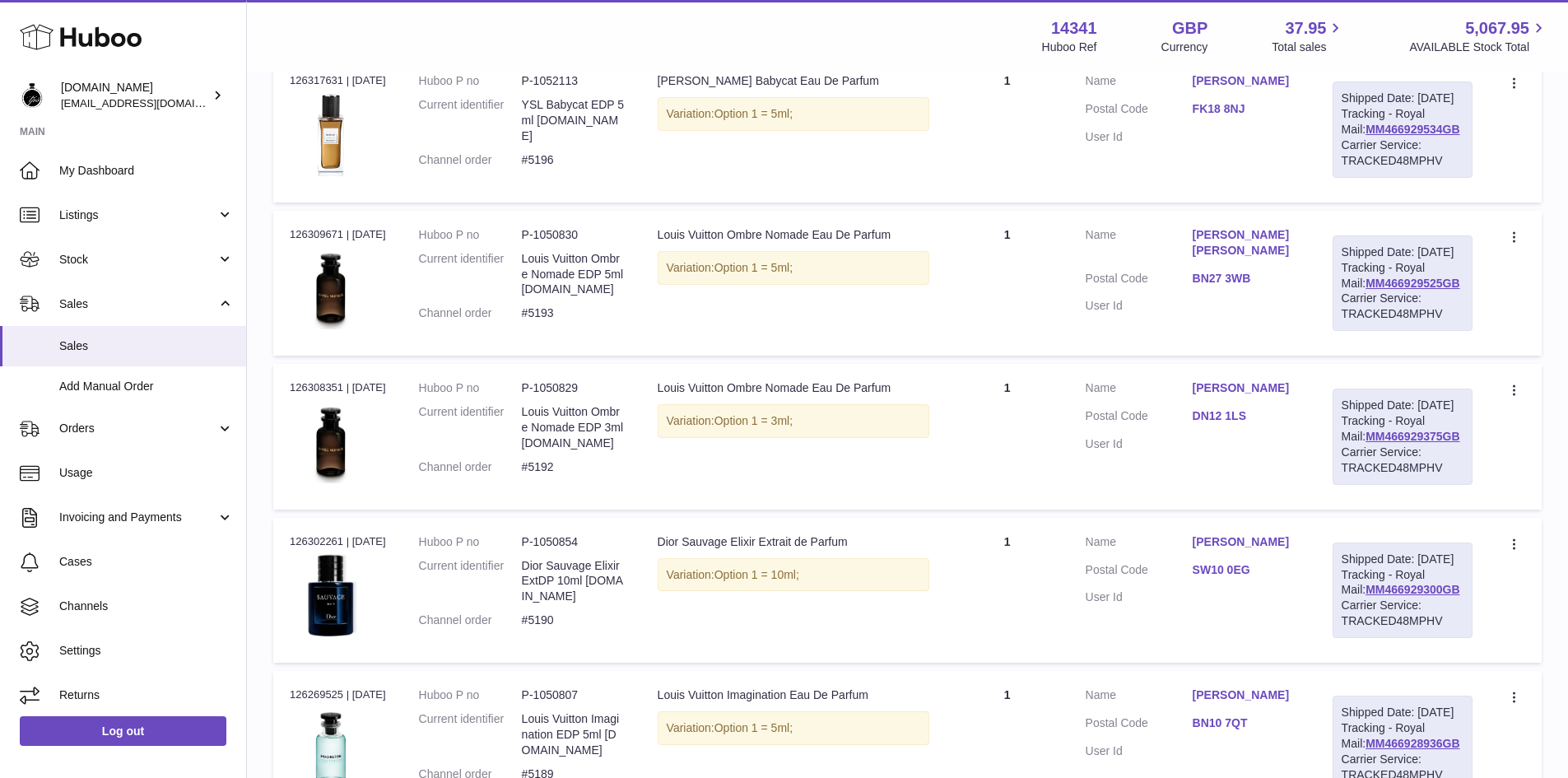
scroll to position [0, 0]
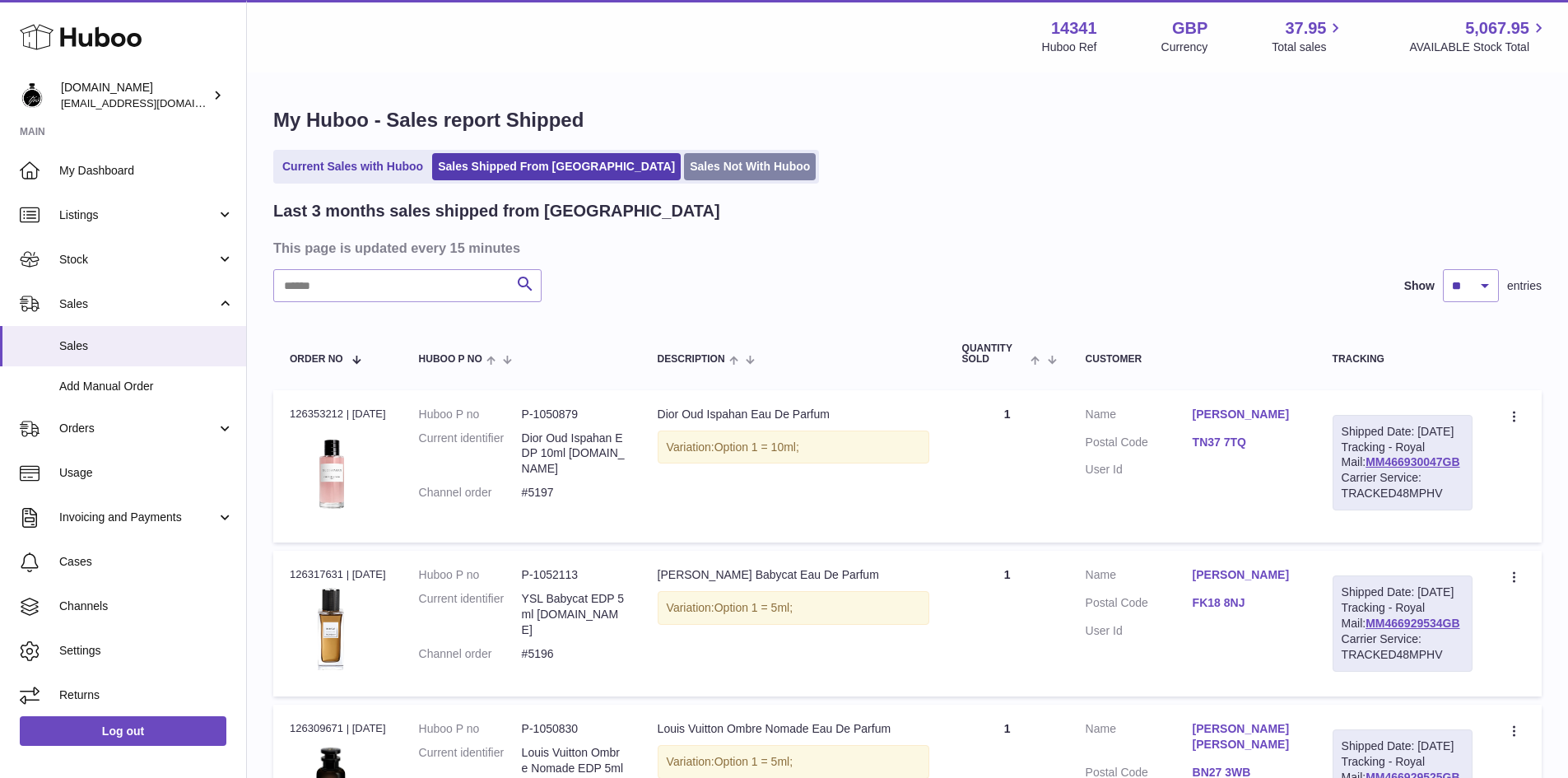
drag, startPoint x: 656, startPoint y: 170, endPoint x: 664, endPoint y: 172, distance: 8.2
click at [684, 170] on link "Sales Not With Huboo" at bounding box center [750, 166] width 132 height 27
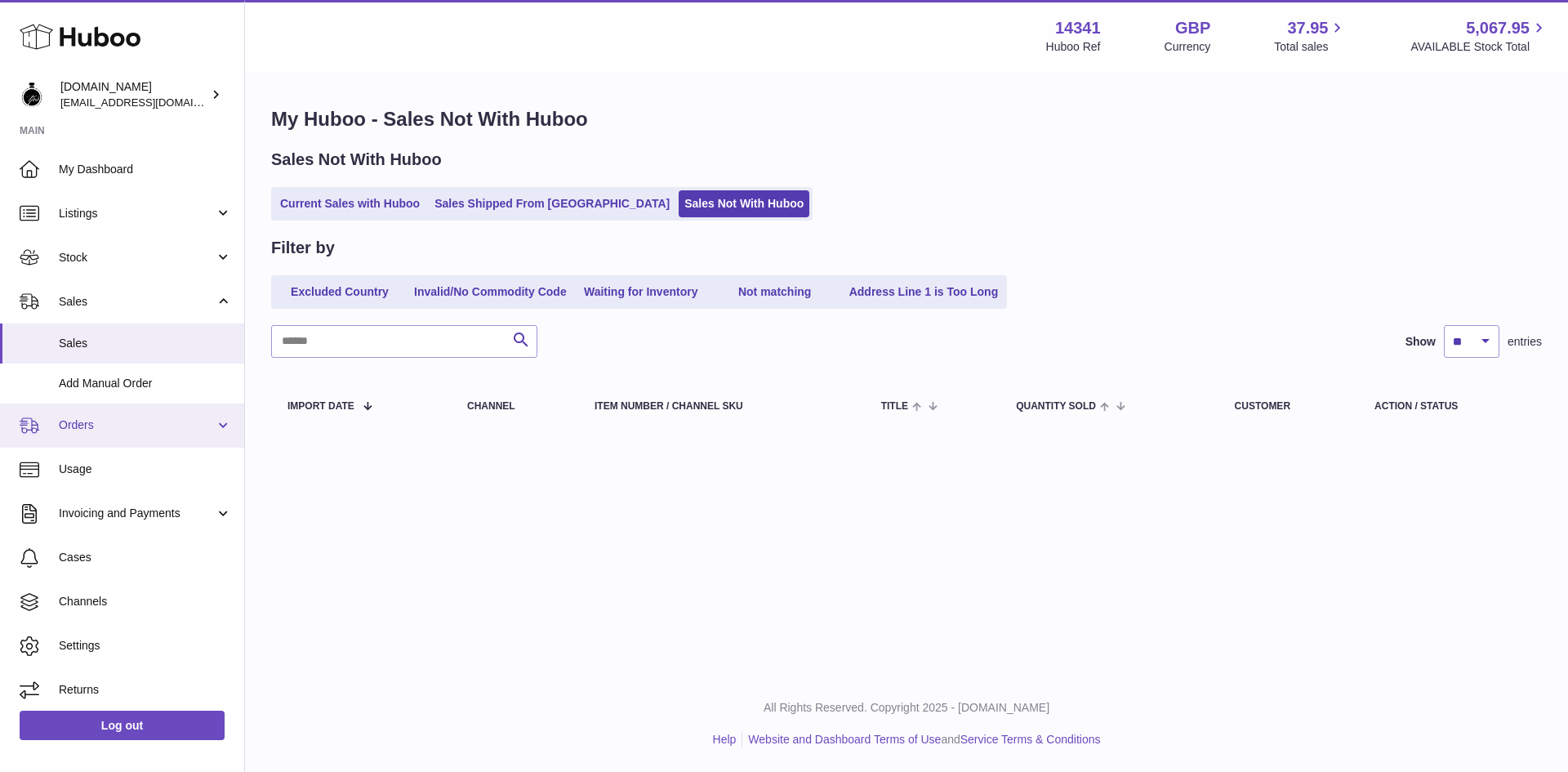
click at [121, 416] on link "Orders" at bounding box center [122, 426] width 244 height 45
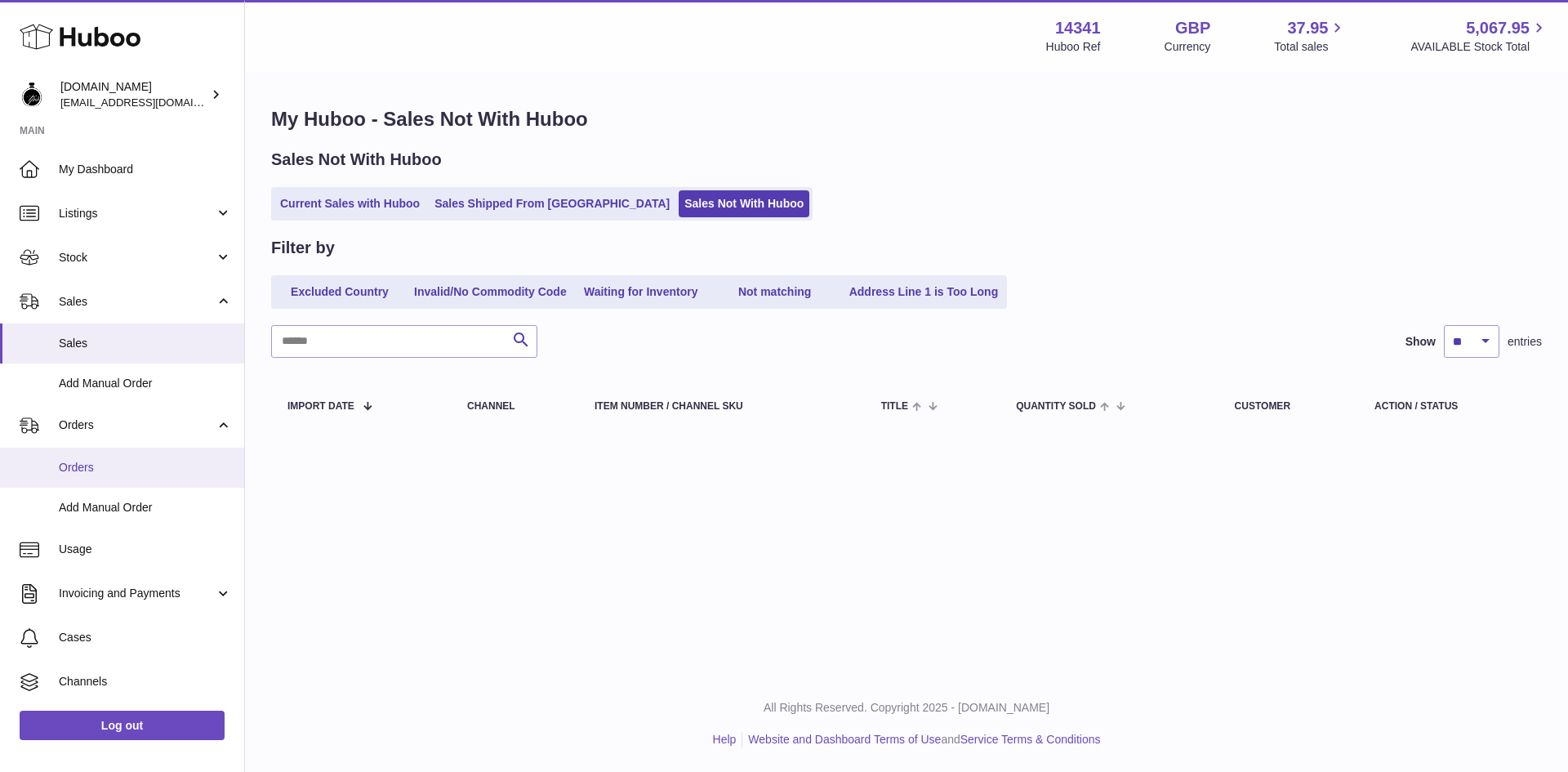
click at [93, 467] on span "Orders" at bounding box center [145, 468] width 173 height 16
